Goal: Information Seeking & Learning: Compare options

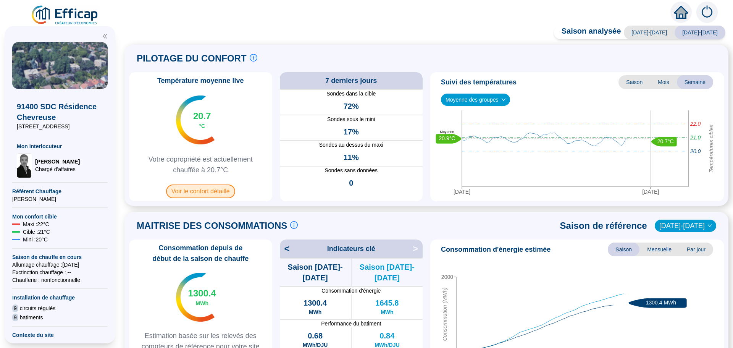
drag, startPoint x: 451, startPoint y: 28, endPoint x: 207, endPoint y: 193, distance: 294.8
click at [207, 193] on span "Voir le confort détaillé" at bounding box center [200, 191] width 69 height 14
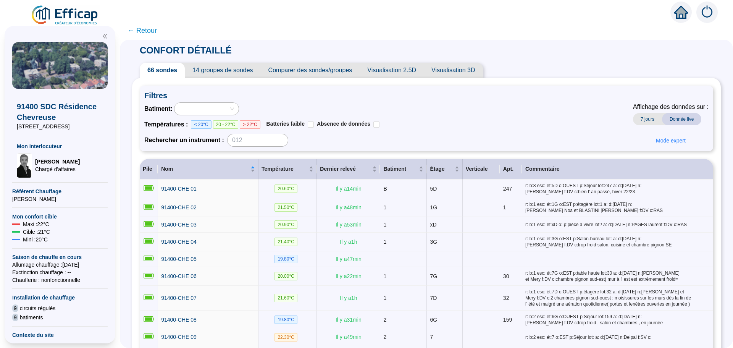
click at [331, 69] on span "Comparer des sondes/groupes" at bounding box center [310, 70] width 99 height 15
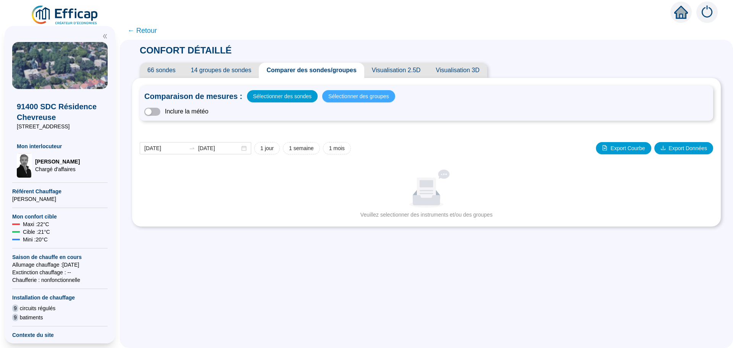
click at [363, 98] on span "Sélectionner des groupes" at bounding box center [358, 96] width 61 height 11
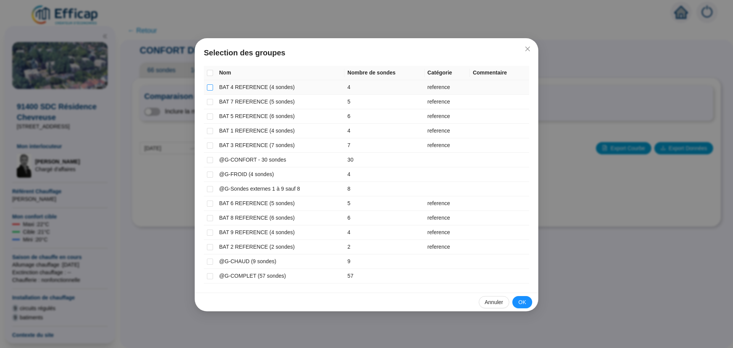
click at [211, 87] on input "checkbox" at bounding box center [210, 87] width 6 height 6
checkbox input "true"
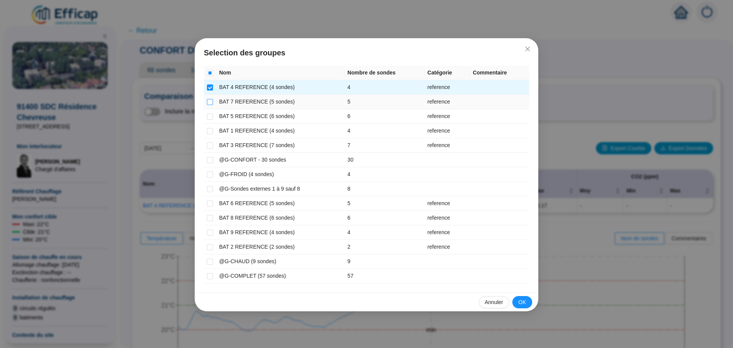
click at [208, 103] on input "checkbox" at bounding box center [210, 102] width 6 height 6
checkbox input "true"
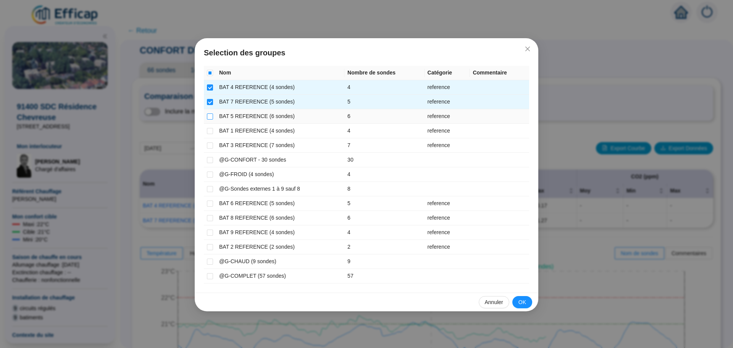
click at [208, 117] on input "checkbox" at bounding box center [210, 116] width 6 height 6
checkbox input "true"
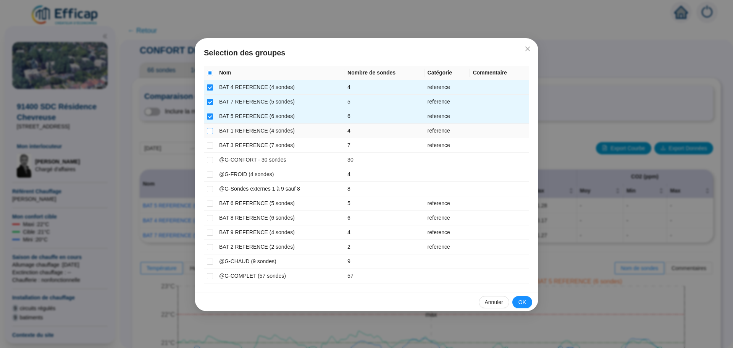
click at [210, 131] on input "checkbox" at bounding box center [210, 131] width 6 height 6
checkbox input "true"
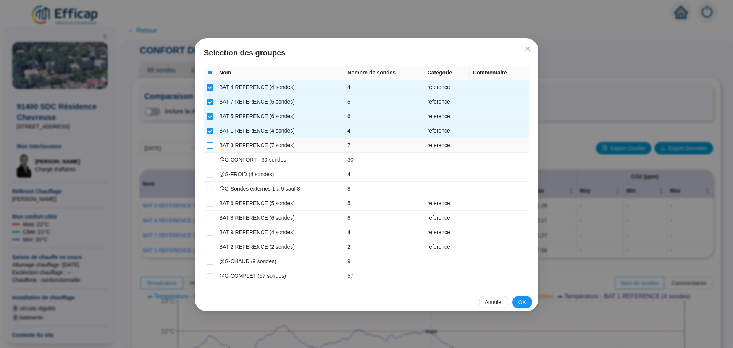
click at [209, 146] on input "checkbox" at bounding box center [210, 145] width 6 height 6
checkbox input "true"
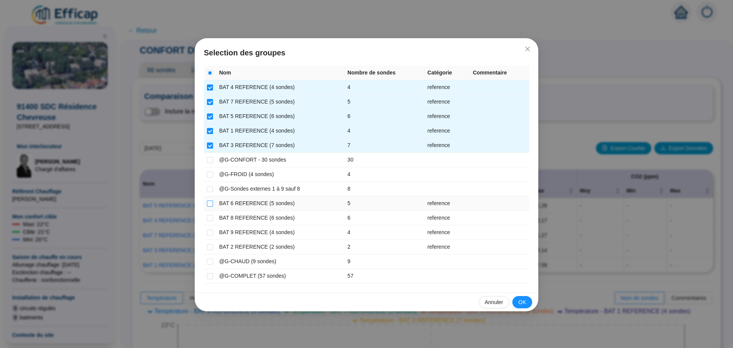
click at [212, 204] on input "checkbox" at bounding box center [210, 203] width 6 height 6
checkbox input "true"
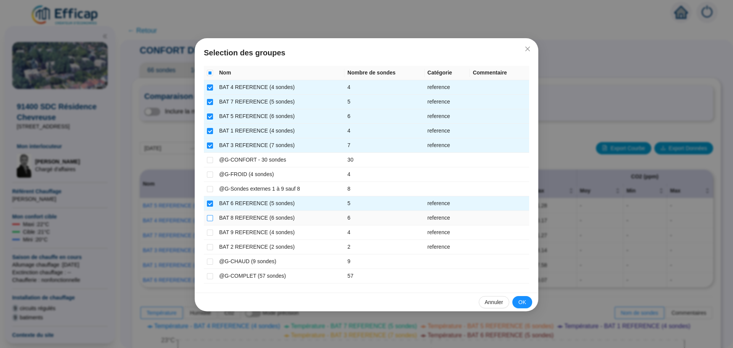
click at [209, 219] on input "checkbox" at bounding box center [210, 218] width 6 height 6
checkbox input "true"
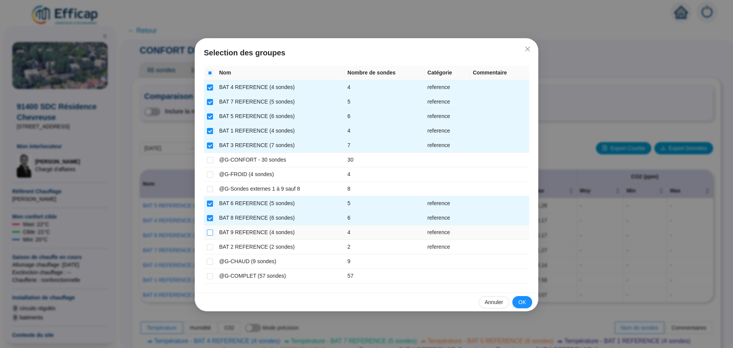
click at [208, 233] on input "checkbox" at bounding box center [210, 232] width 6 height 6
checkbox input "true"
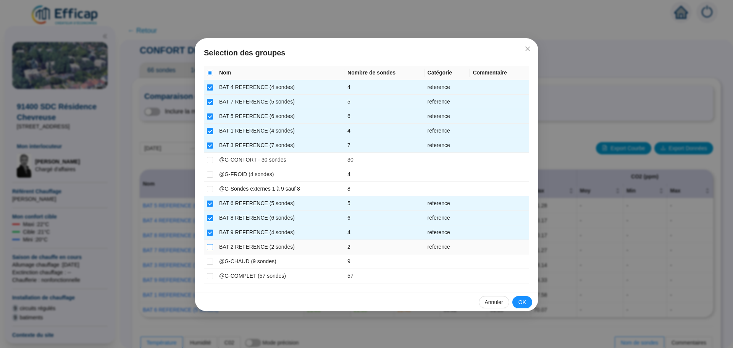
click at [209, 247] on input "checkbox" at bounding box center [210, 247] width 6 height 6
checkbox input "true"
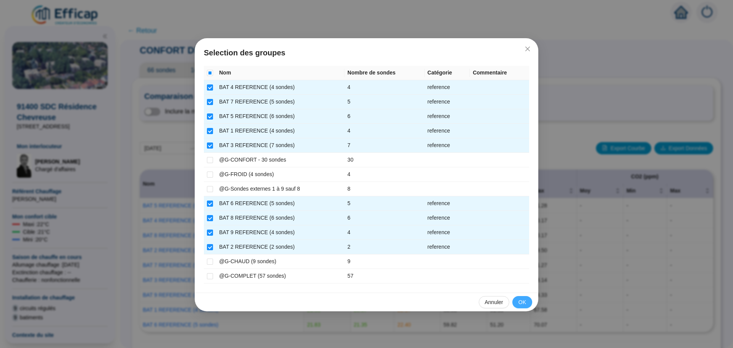
click at [522, 300] on span "OK" at bounding box center [522, 302] width 8 height 8
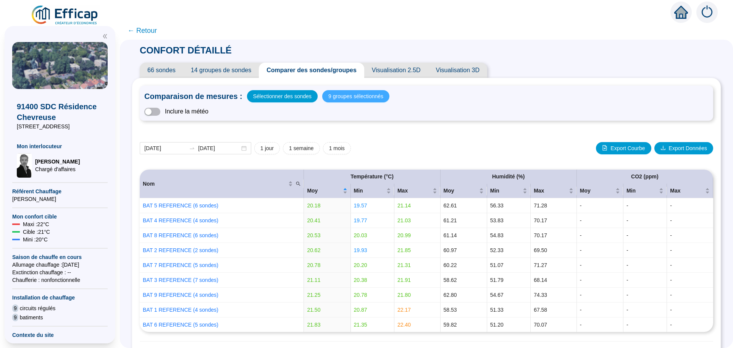
click at [360, 95] on span "9 groupes sélectionnés" at bounding box center [355, 96] width 55 height 11
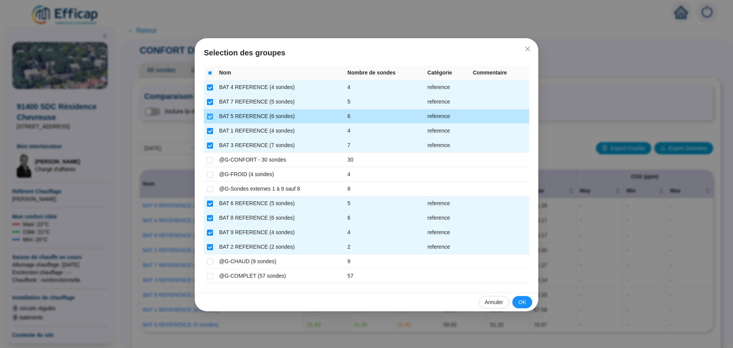
click at [209, 114] on input "checkbox" at bounding box center [210, 116] width 6 height 6
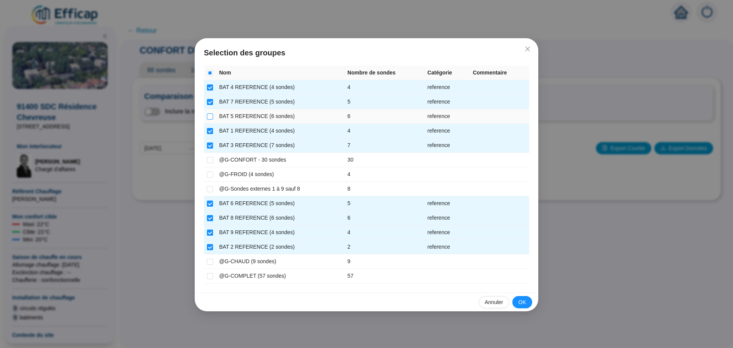
click at [209, 114] on input "checkbox" at bounding box center [210, 116] width 6 height 6
checkbox input "true"
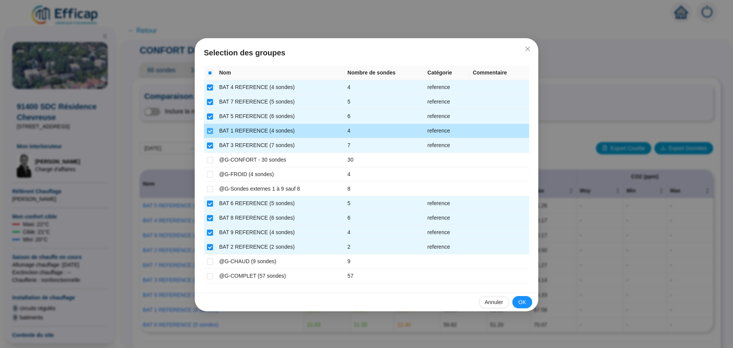
click at [210, 134] on input "checkbox" at bounding box center [210, 131] width 6 height 6
checkbox input "false"
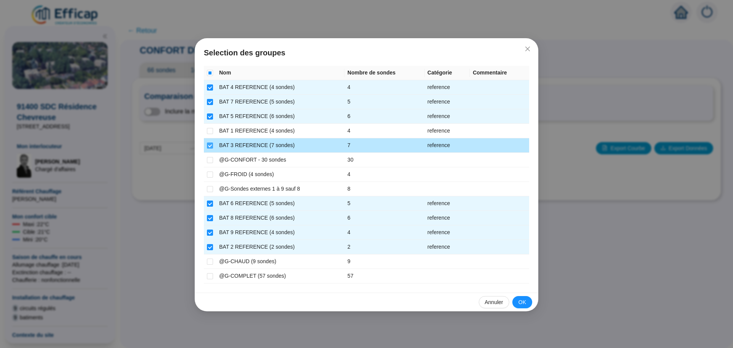
click at [209, 144] on input "checkbox" at bounding box center [210, 145] width 6 height 6
checkbox input "false"
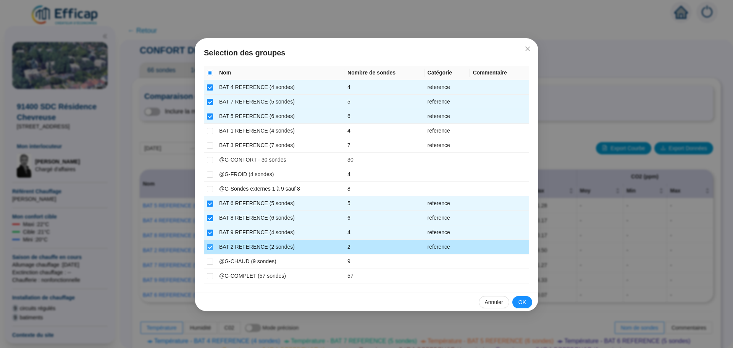
click at [209, 250] on input "checkbox" at bounding box center [210, 247] width 6 height 6
checkbox input "false"
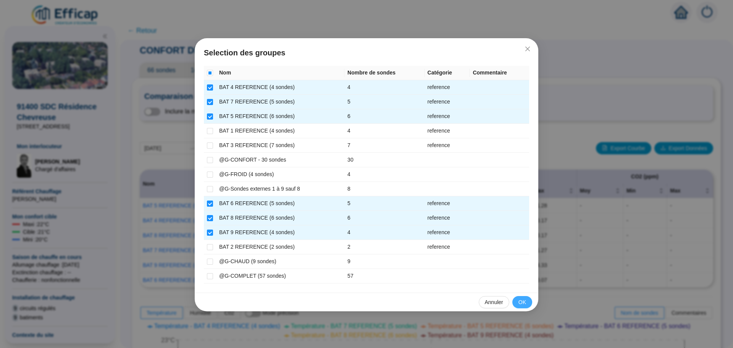
click at [522, 302] on span "OK" at bounding box center [522, 302] width 8 height 8
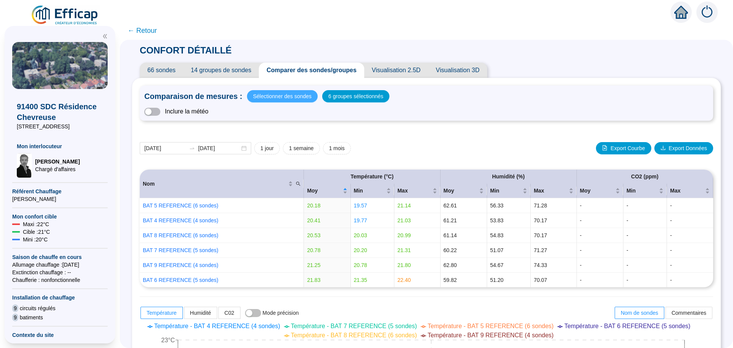
click at [275, 93] on span "Sélectionner des sondes" at bounding box center [282, 96] width 58 height 11
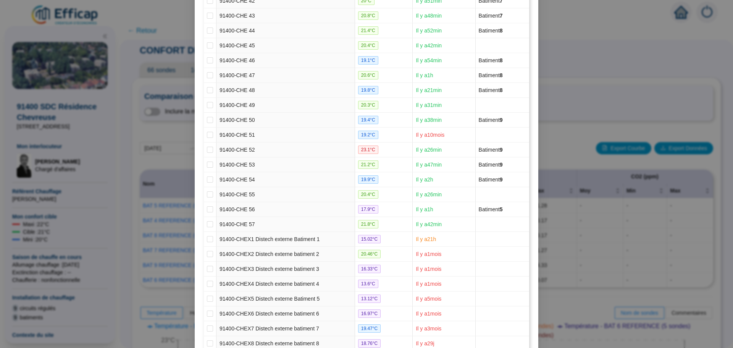
scroll to position [782, 0]
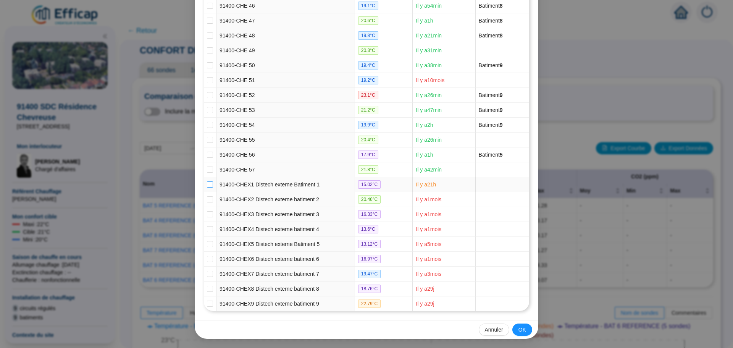
click at [208, 185] on input "checkbox" at bounding box center [210, 184] width 6 height 6
checkbox input "true"
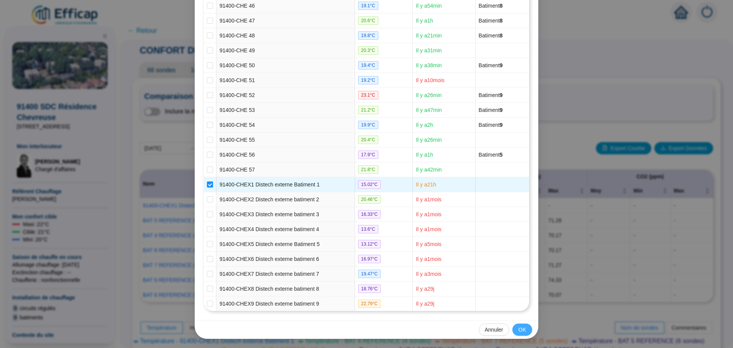
drag, startPoint x: 384, startPoint y: 305, endPoint x: 522, endPoint y: 330, distance: 139.6
click at [522, 330] on span "OK" at bounding box center [522, 330] width 8 height 8
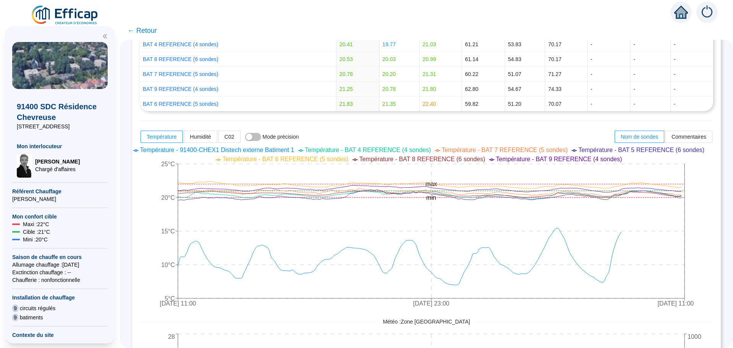
scroll to position [0, 0]
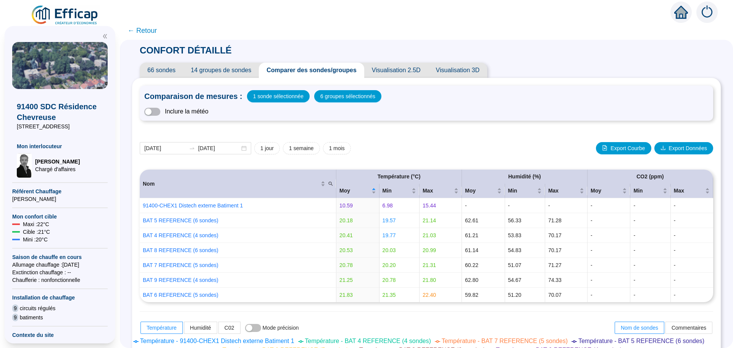
click at [150, 30] on span "← Retour" at bounding box center [142, 30] width 29 height 11
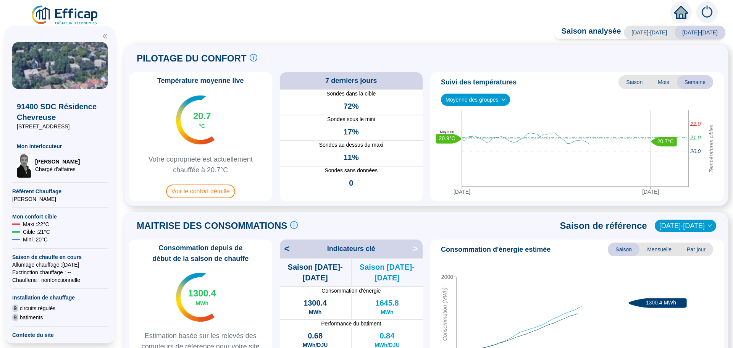
click at [149, 34] on div "Saison analysée [DATE]-[DATE] [DATE]-[DATE] PILOTAGE DU CONFORT Le pilotage du …" at bounding box center [426, 188] width 613 height 318
click at [206, 191] on span "Voir le confort détaillé" at bounding box center [200, 191] width 69 height 14
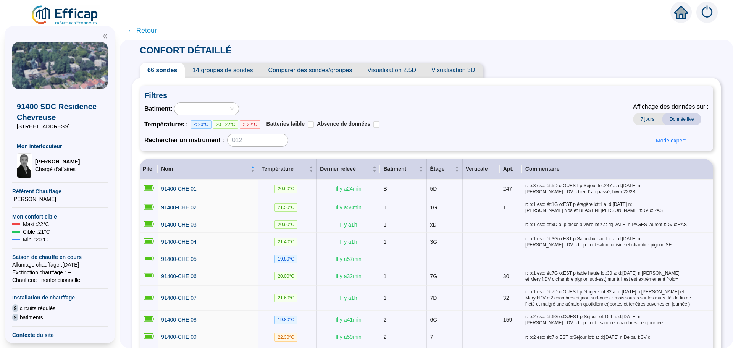
click at [301, 75] on span "Comparer des sondes/groupes" at bounding box center [310, 70] width 99 height 15
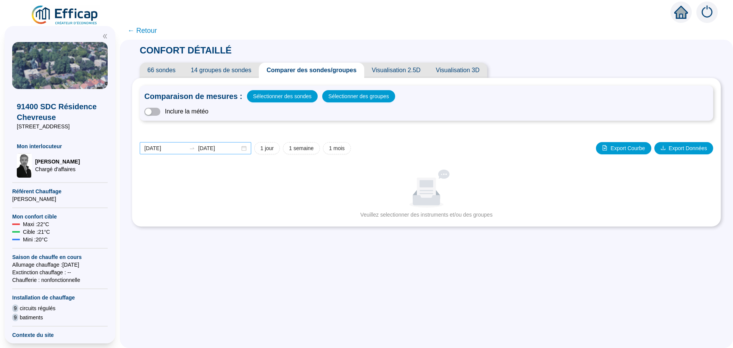
click at [246, 146] on div "[DATE] [DATE]" at bounding box center [195, 148] width 111 height 12
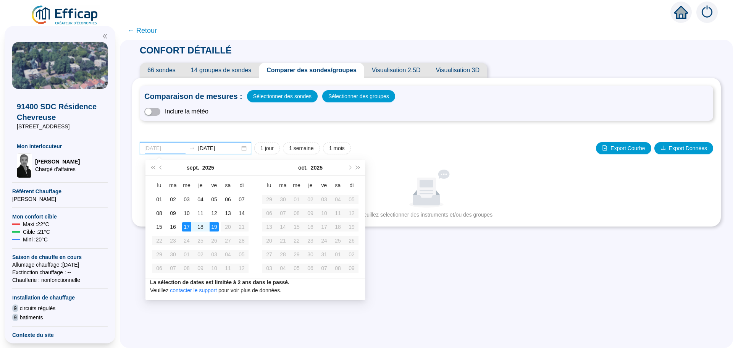
type input "[DATE]"
click at [190, 224] on div "17" at bounding box center [186, 226] width 9 height 9
type input "[DATE]"
click at [213, 227] on div "19" at bounding box center [214, 226] width 9 height 9
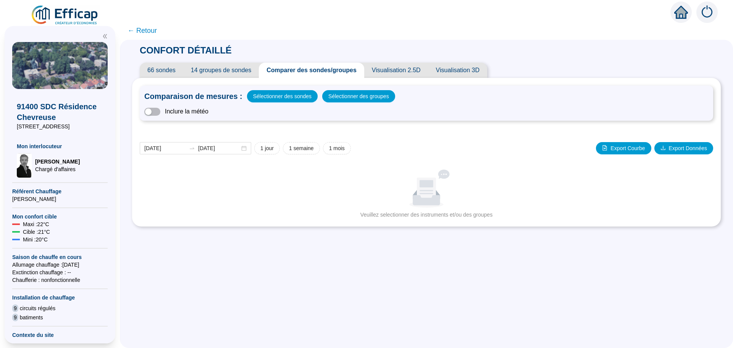
drag, startPoint x: 213, startPoint y: 227, endPoint x: 568, endPoint y: 41, distance: 401.1
click at [568, 41] on div "CONFORT DÉTAILLÉ 66 sondes 14 groupes de sondes Comparer des sondes/groupes Vis…" at bounding box center [426, 135] width 589 height 191
click at [297, 98] on span "Sélectionner des sondes" at bounding box center [282, 96] width 58 height 11
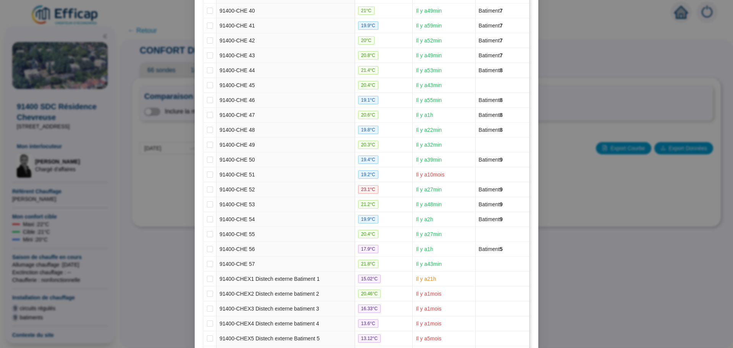
scroll to position [782, 0]
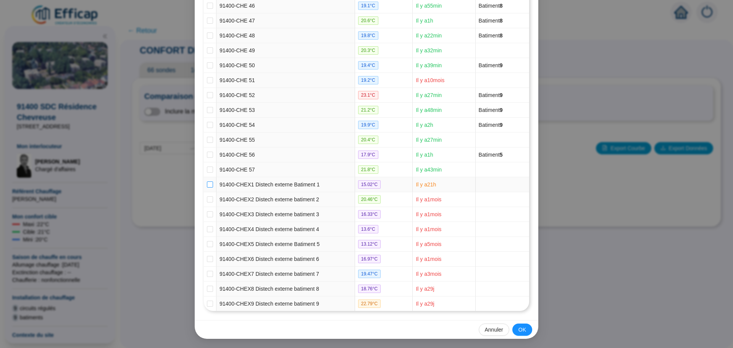
click at [207, 183] on input "checkbox" at bounding box center [210, 184] width 6 height 6
checkbox input "true"
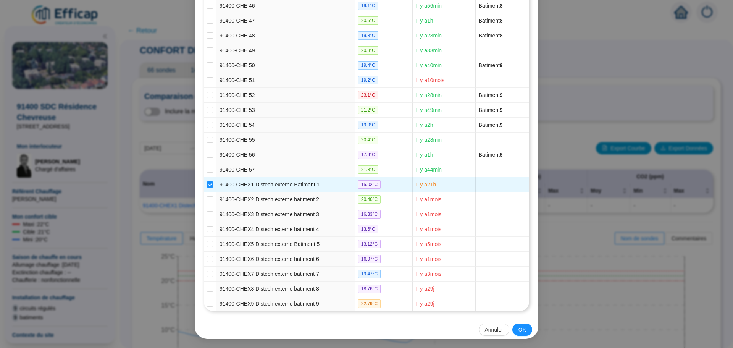
click at [176, 115] on div "Selection des sondes Batiment : Circuit : Non attribué Températures : Toutes No…" at bounding box center [366, 174] width 733 height 348
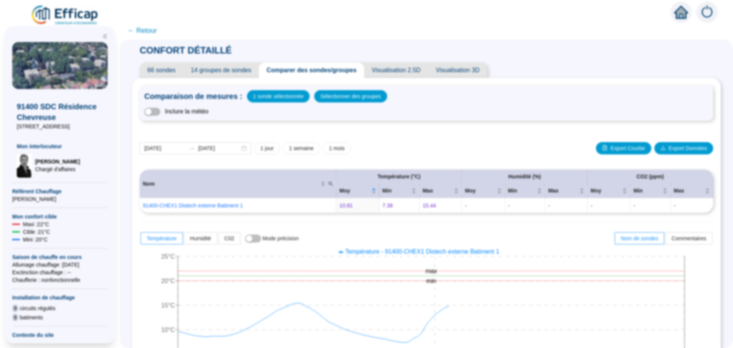
scroll to position [743, 0]
click at [177, 118] on div "Comparaison de mesures : 1 sonde sélectionnée Sélectionner des groupes Inclure …" at bounding box center [426, 103] width 573 height 35
click at [160, 113] on span "button" at bounding box center [152, 112] width 16 height 8
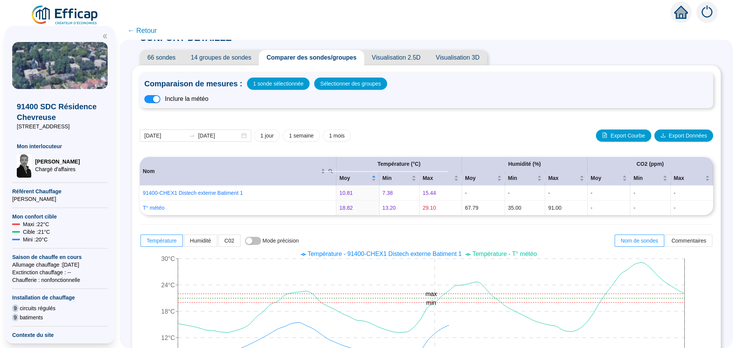
scroll to position [0, 0]
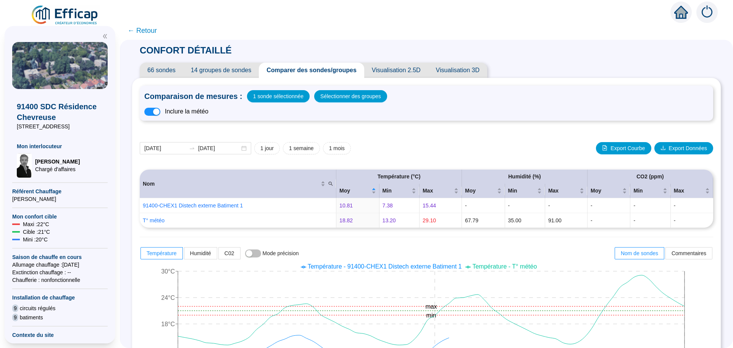
click at [148, 30] on span "← Retour" at bounding box center [142, 30] width 29 height 11
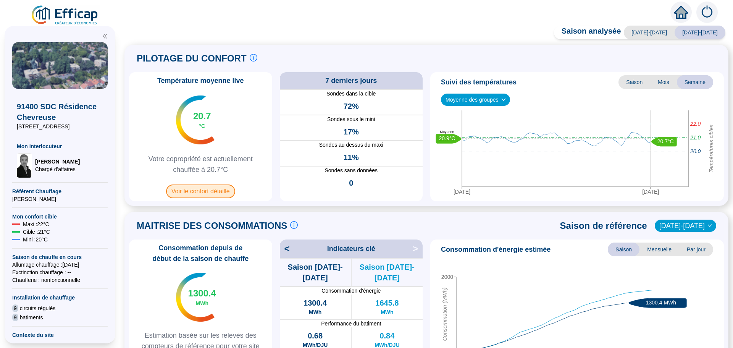
click at [215, 195] on span "Voir le confort détaillé" at bounding box center [200, 191] width 69 height 14
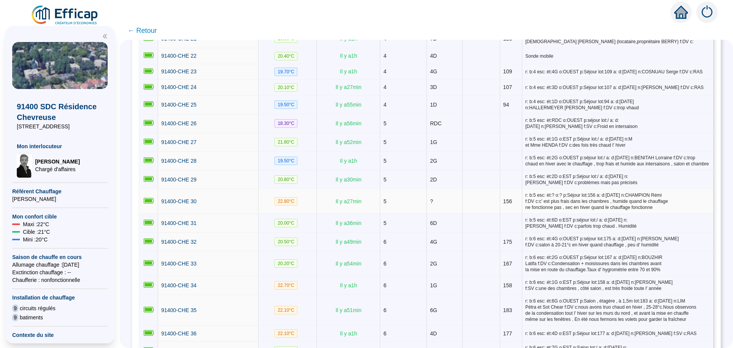
scroll to position [525, 0]
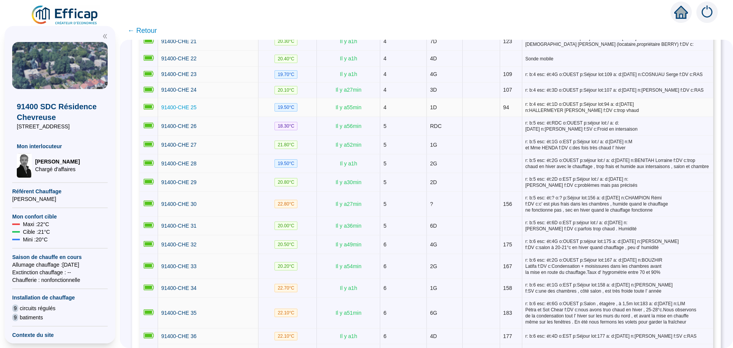
click at [169, 104] on span "91400-CHE 25" at bounding box center [179, 107] width 36 height 6
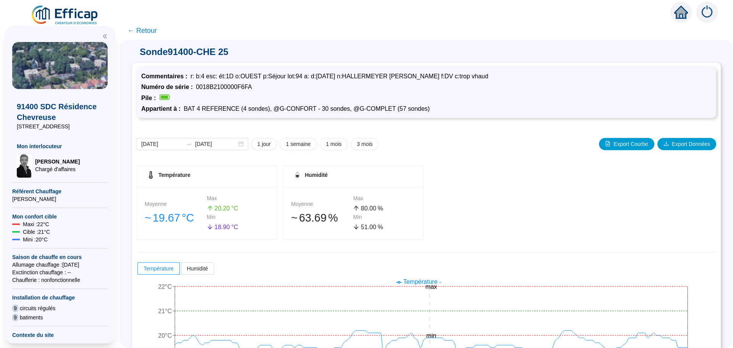
click at [149, 31] on span "← Retour" at bounding box center [142, 30] width 29 height 11
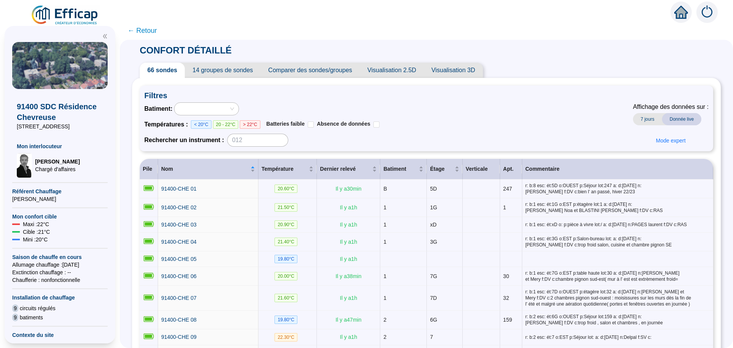
click at [296, 75] on span "Comparer des sondes/groupes" at bounding box center [310, 70] width 99 height 15
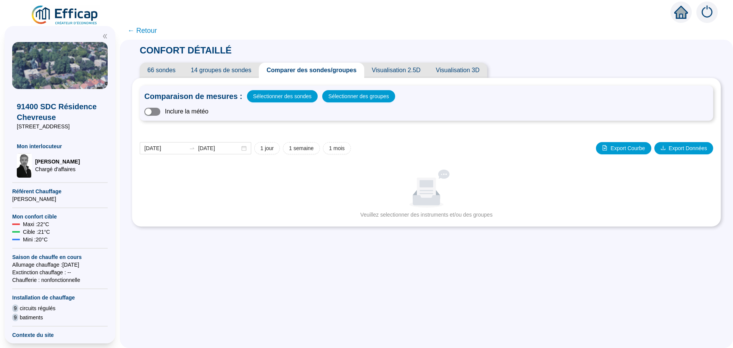
click at [158, 110] on button "button" at bounding box center [152, 112] width 16 height 8
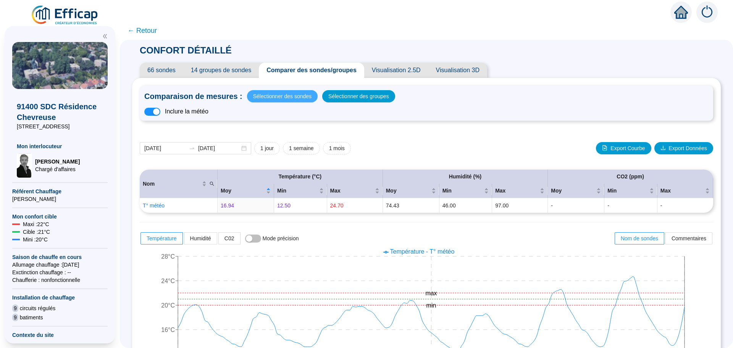
click at [283, 99] on span "Sélectionner des sondes" at bounding box center [282, 96] width 58 height 11
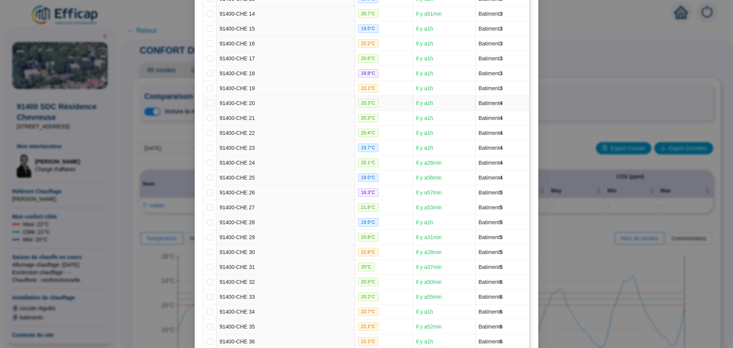
scroll to position [305, 0]
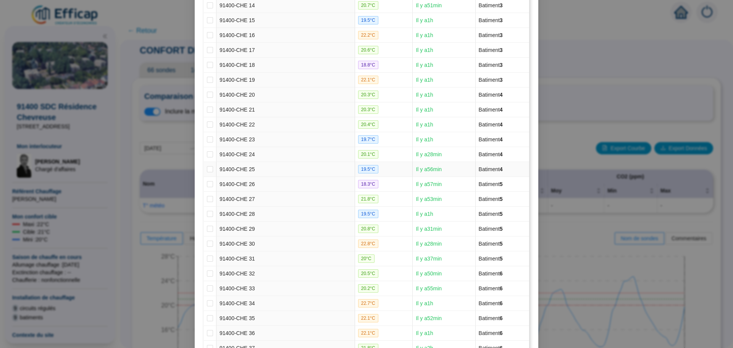
click at [245, 172] on td "91400-CHE 25" at bounding box center [285, 169] width 139 height 15
click at [209, 171] on input "checkbox" at bounding box center [210, 169] width 6 height 6
checkbox input "true"
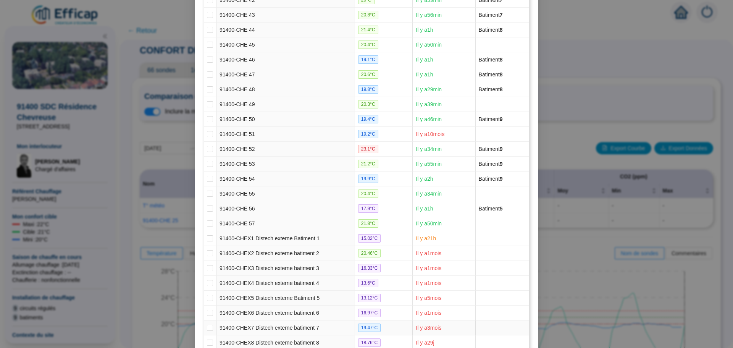
scroll to position [782, 0]
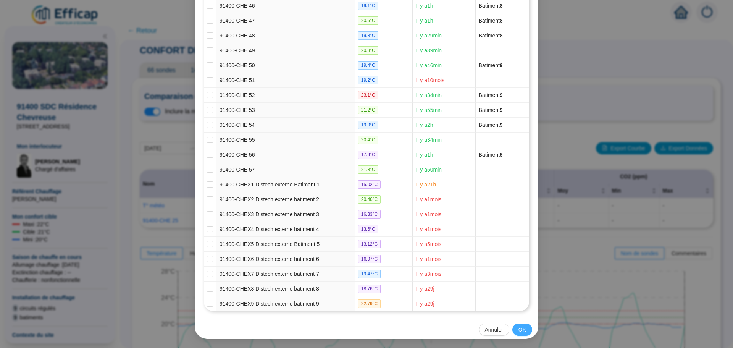
click at [520, 335] on button "OK" at bounding box center [522, 329] width 20 height 12
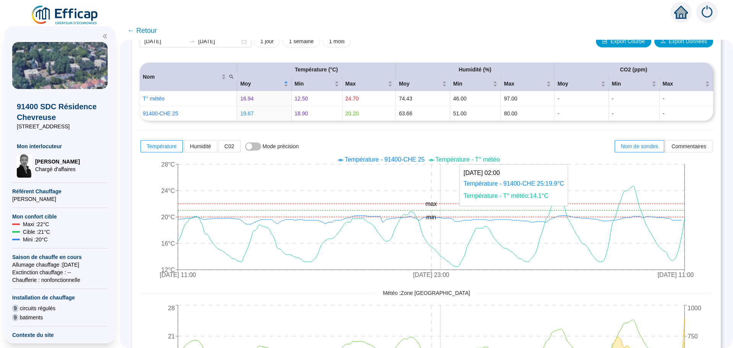
scroll to position [115, 0]
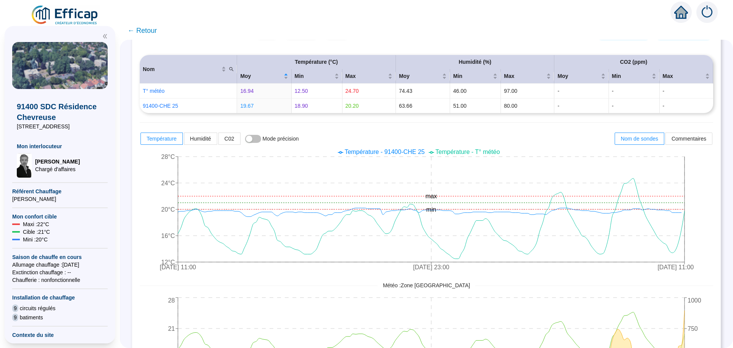
click at [142, 33] on span "← Retour" at bounding box center [142, 30] width 29 height 11
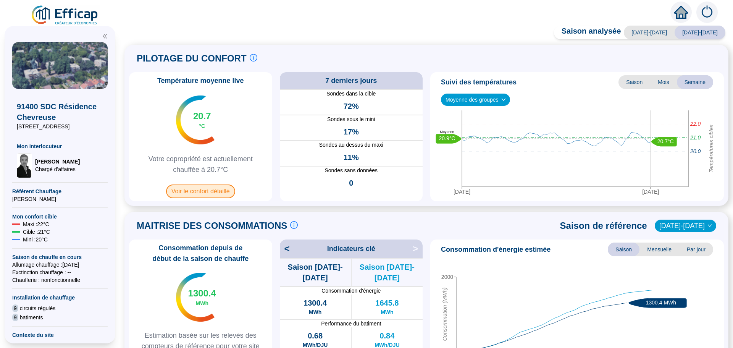
click at [208, 189] on span "Voir le confort détaillé" at bounding box center [200, 191] width 69 height 14
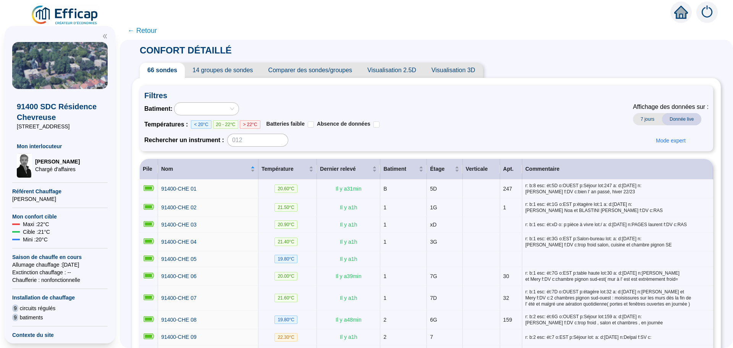
click at [331, 70] on span "Comparer des sondes/groupes" at bounding box center [310, 70] width 99 height 15
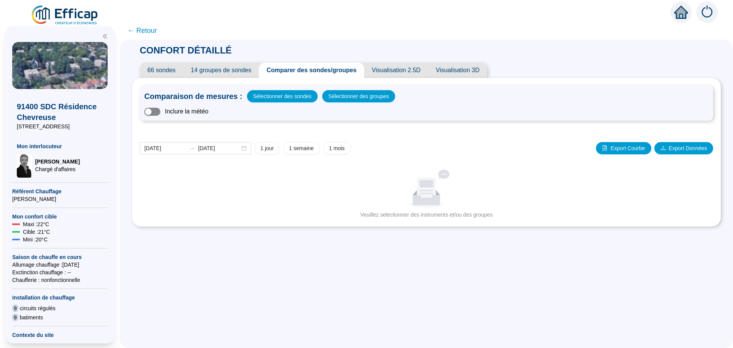
click at [160, 111] on span "button" at bounding box center [152, 112] width 16 height 8
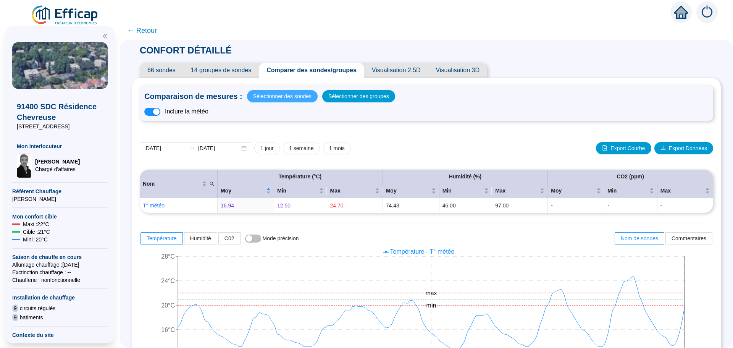
click at [270, 99] on span "Sélectionner des sondes" at bounding box center [282, 96] width 58 height 11
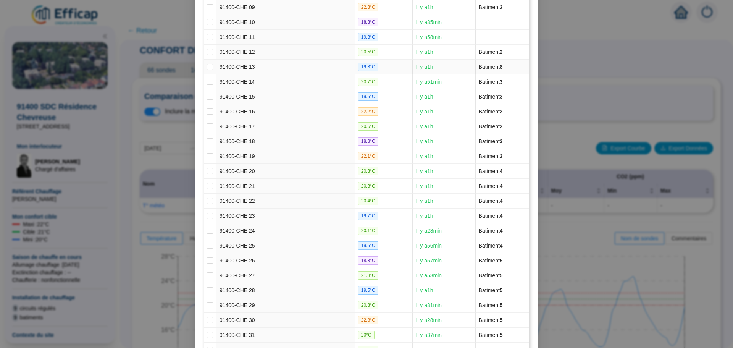
scroll to position [382, 0]
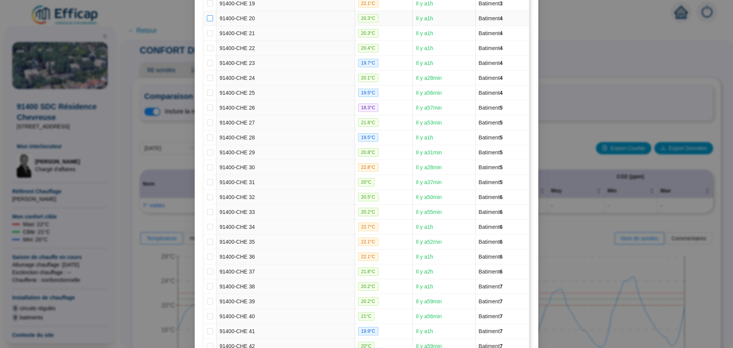
click at [207, 17] on input "checkbox" at bounding box center [210, 18] width 6 height 6
checkbox input "true"
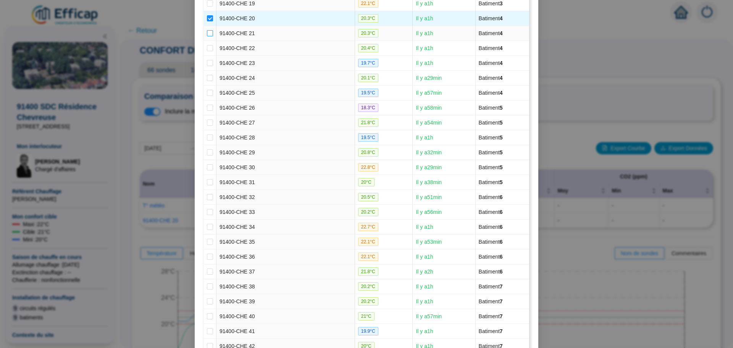
click at [208, 31] on input "checkbox" at bounding box center [210, 33] width 6 height 6
checkbox input "true"
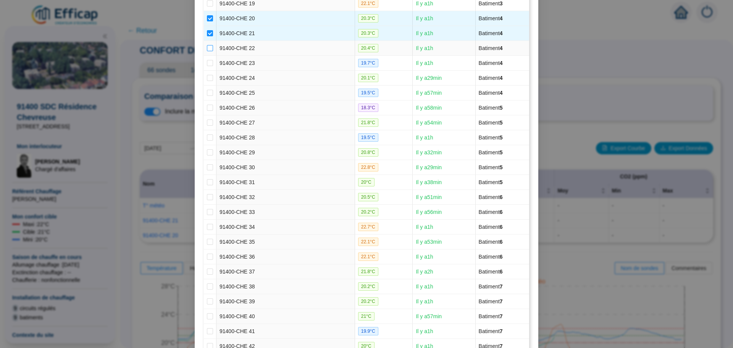
click at [207, 45] on label at bounding box center [210, 48] width 6 height 8
click at [207, 45] on input "checkbox" at bounding box center [210, 48] width 6 height 6
checkbox input "true"
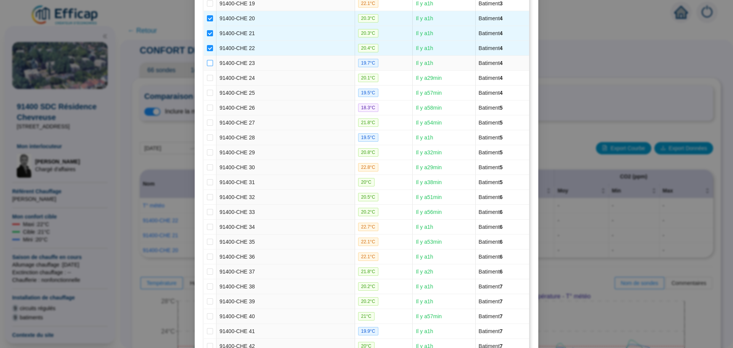
click at [207, 63] on input "checkbox" at bounding box center [210, 63] width 6 height 6
checkbox input "true"
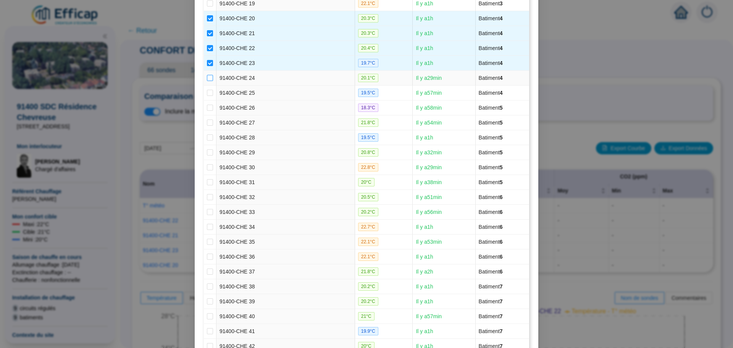
click at [207, 76] on input "checkbox" at bounding box center [210, 78] width 6 height 6
checkbox input "true"
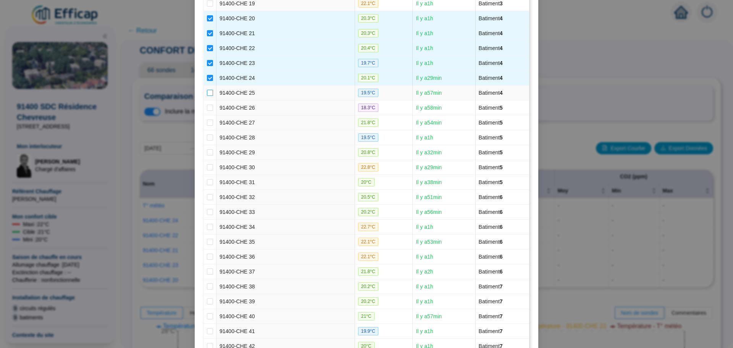
click at [207, 94] on input "checkbox" at bounding box center [210, 93] width 6 height 6
checkbox input "true"
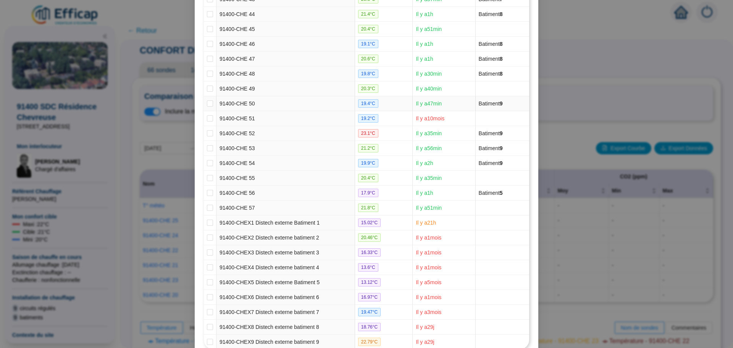
scroll to position [782, 0]
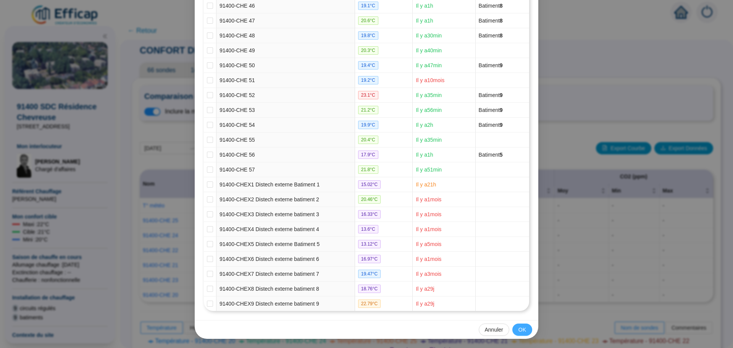
click at [519, 326] on span "OK" at bounding box center [522, 330] width 8 height 8
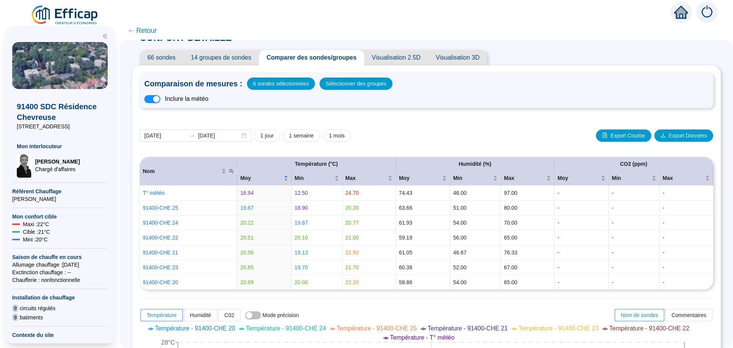
scroll to position [0, 0]
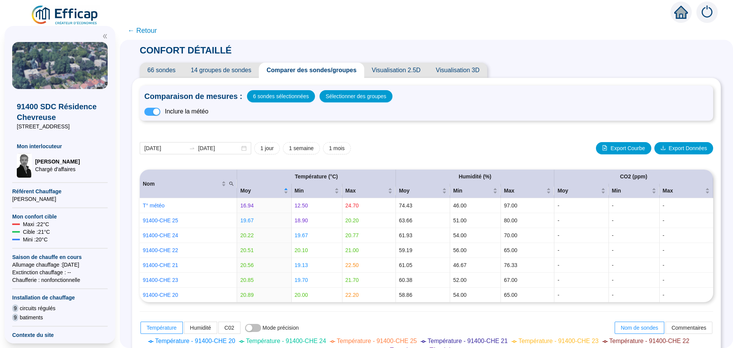
click at [155, 112] on span "button" at bounding box center [152, 112] width 16 height 8
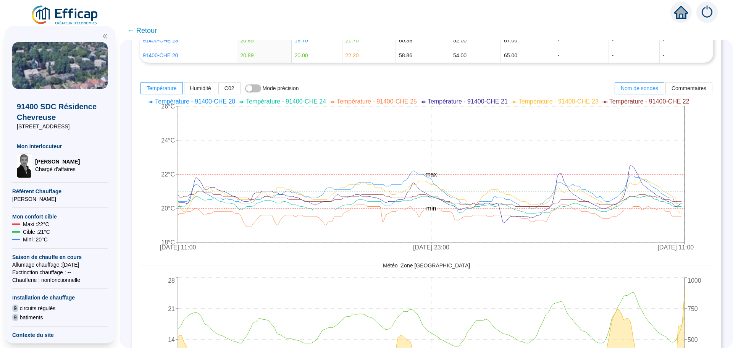
scroll to position [229, 0]
